Goal: Transaction & Acquisition: Purchase product/service

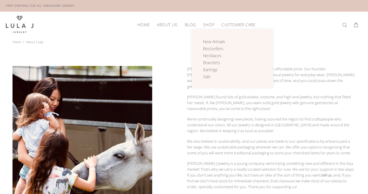
click at [207, 22] on span "Shop" at bounding box center [208, 24] width 11 height 4
click at [212, 53] on span "Necklaces" at bounding box center [212, 56] width 19 height 6
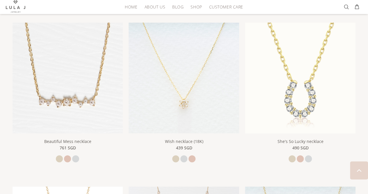
scroll to position [453, 0]
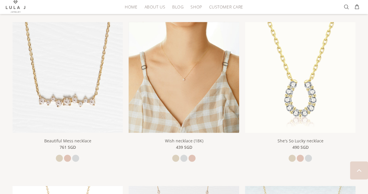
click at [182, 107] on img at bounding box center [184, 77] width 111 height 111
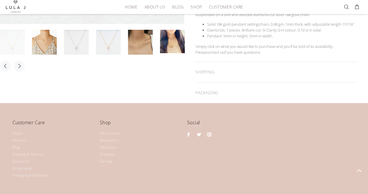
scroll to position [222, 0]
click at [22, 136] on link "About Us" at bounding box center [20, 139] width 15 height 7
